Goal: Information Seeking & Learning: Learn about a topic

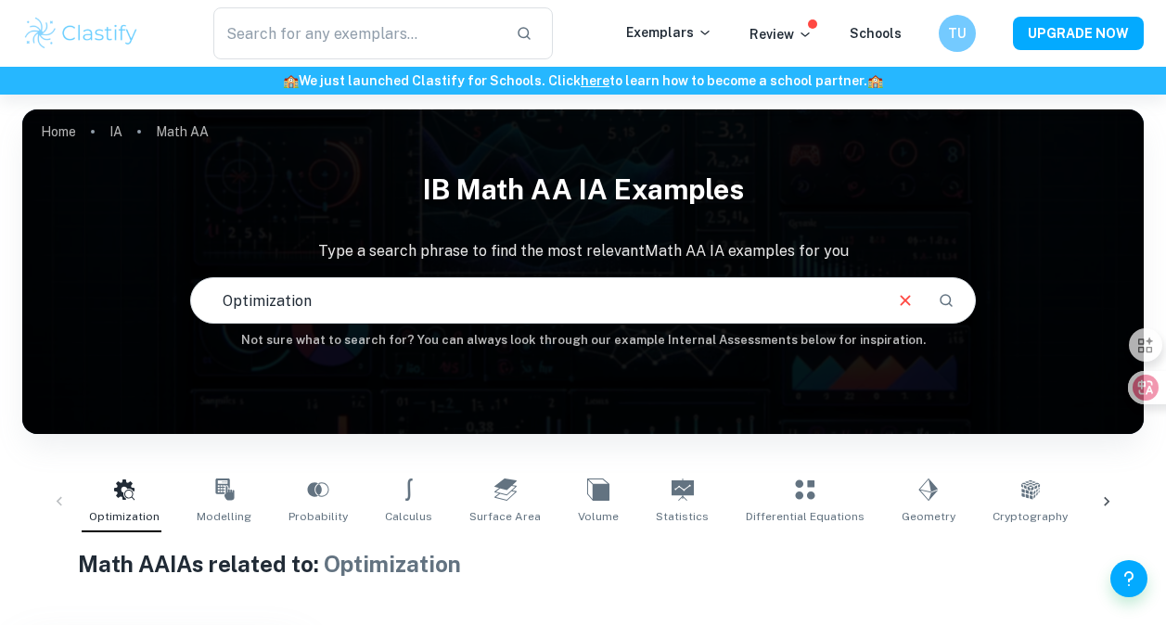
scroll to position [278, 0]
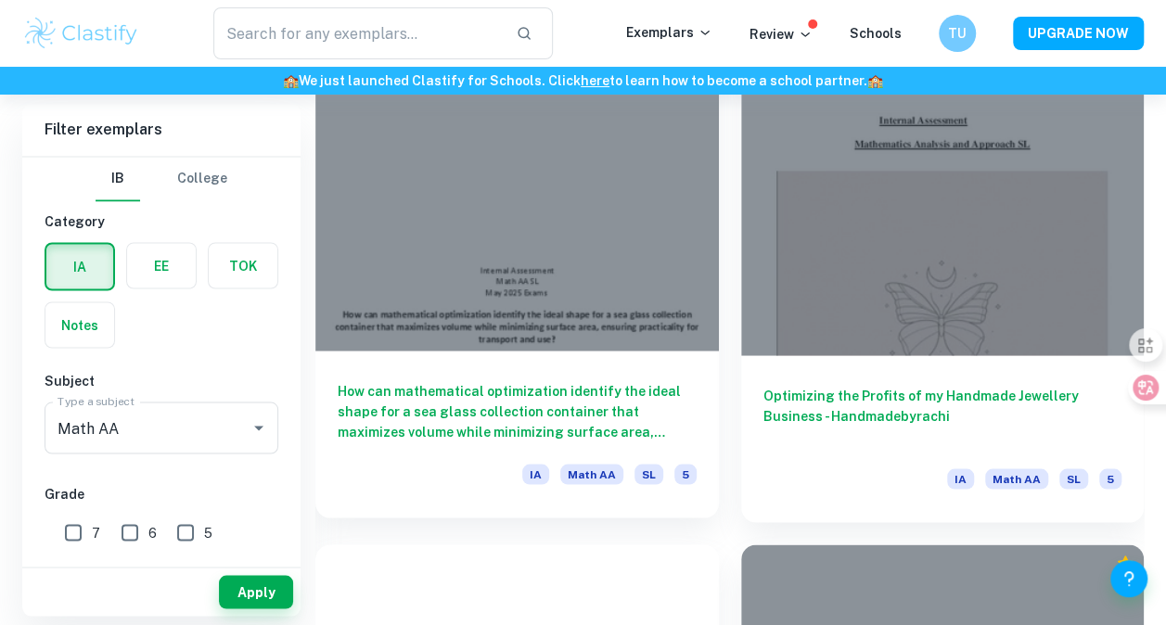
scroll to position [1556, 0]
click at [545, 295] on div at bounding box center [516, 198] width 403 height 302
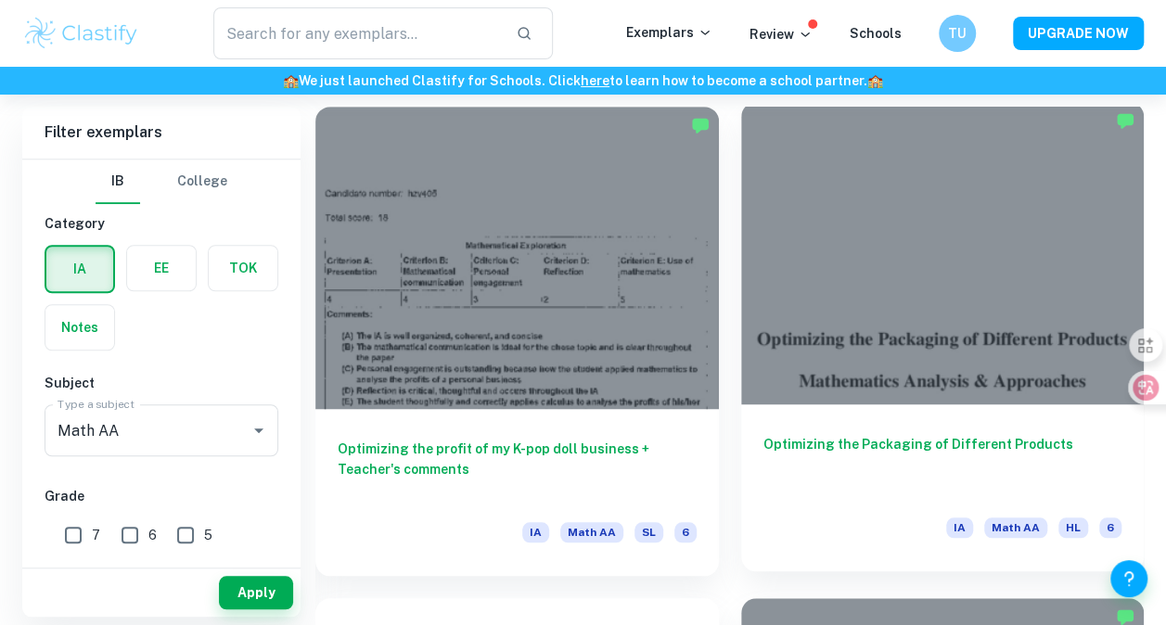
scroll to position [519, 0]
